Goal: Check status: Check status

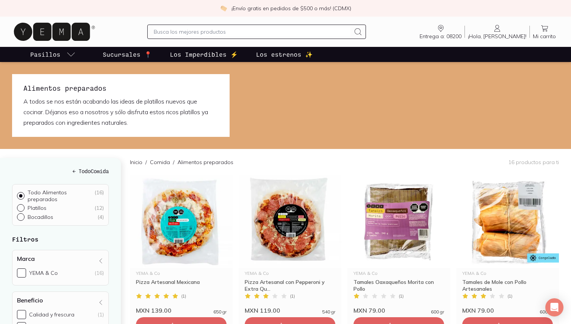
click at [540, 29] on icon at bounding box center [544, 28] width 9 height 9
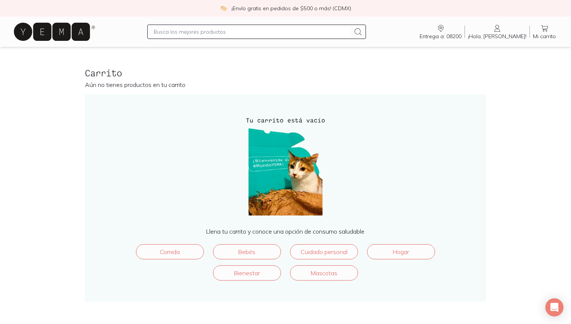
click at [459, 33] on span "Entrega a: 08200" at bounding box center [441, 36] width 42 height 7
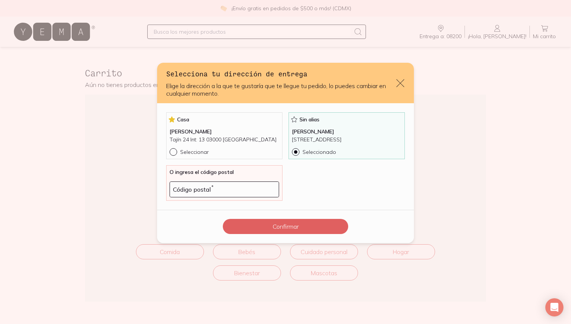
click at [397, 80] on icon "default" at bounding box center [400, 83] width 11 height 11
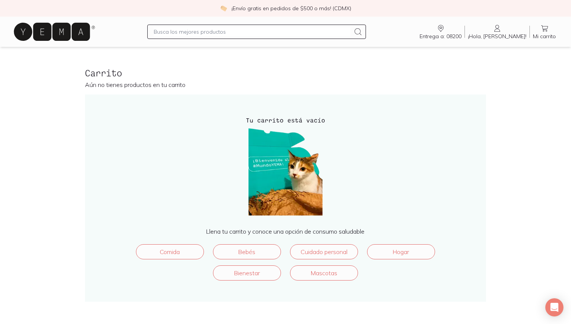
click at [505, 33] on span "¡Hola, [PERSON_NAME]!" at bounding box center [497, 36] width 59 height 7
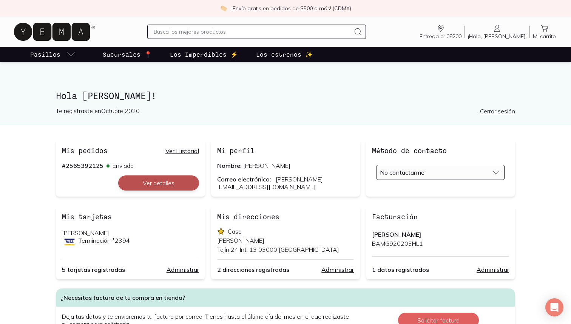
click at [161, 179] on button "Ver detalles" at bounding box center [158, 182] width 81 height 15
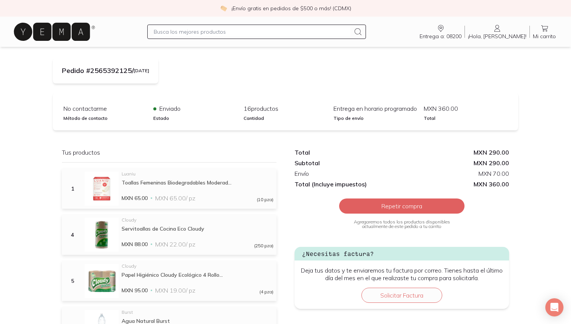
scroll to position [65, 0]
